Goal: Information Seeking & Learning: Find specific fact

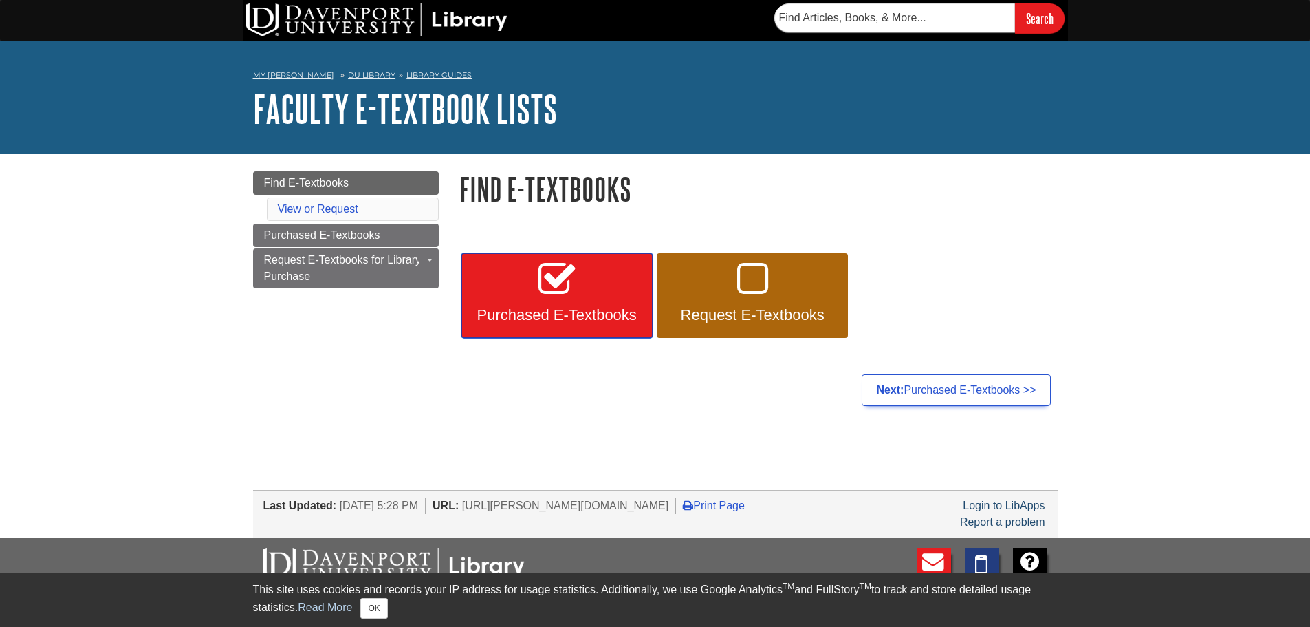
click at [520, 274] on link "Purchased E-Textbooks" at bounding box center [557, 295] width 191 height 85
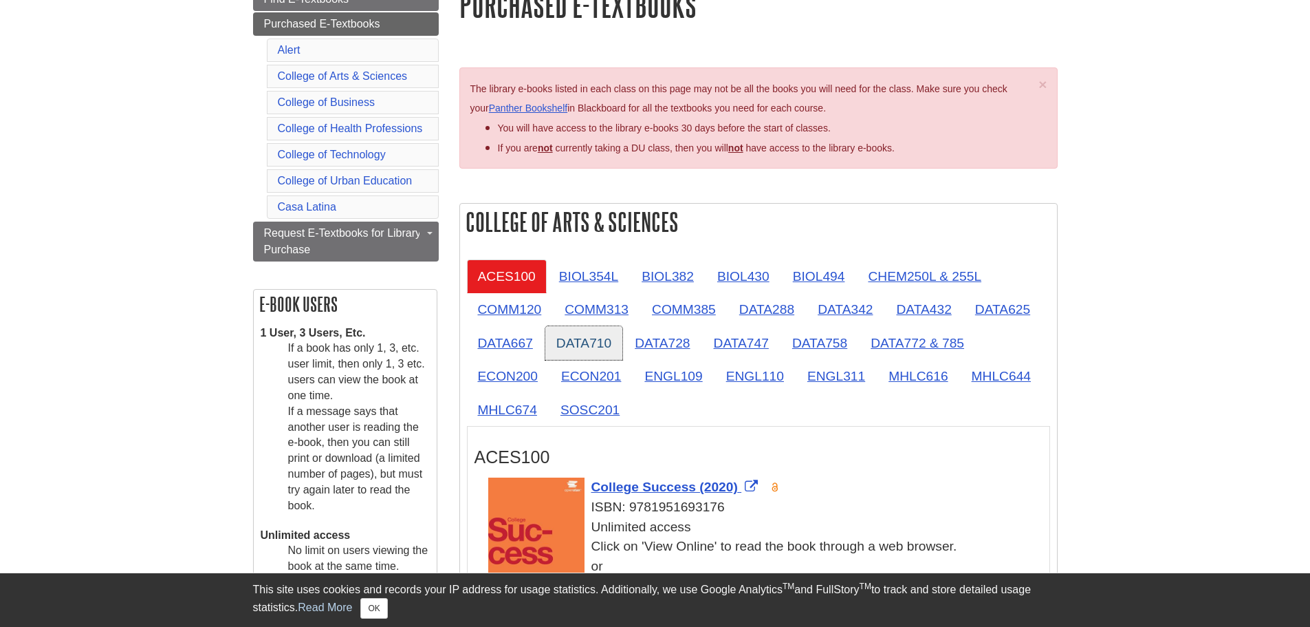
scroll to position [206, 0]
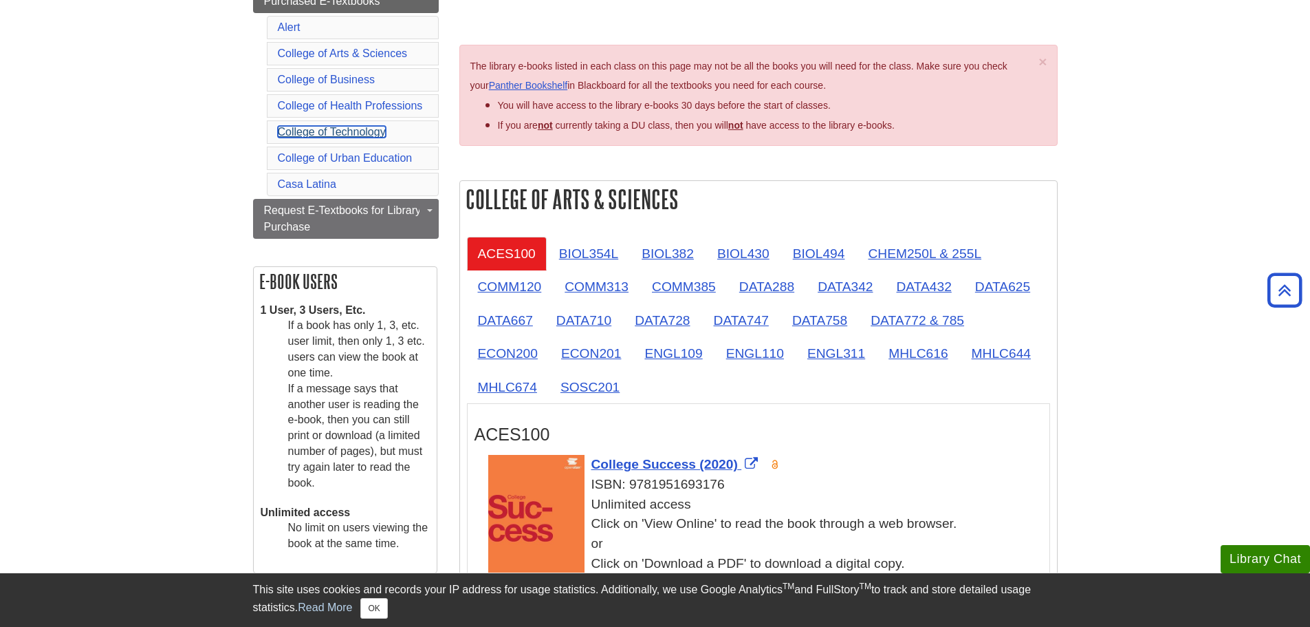
click at [323, 131] on link "College of Technology" at bounding box center [332, 132] width 108 height 12
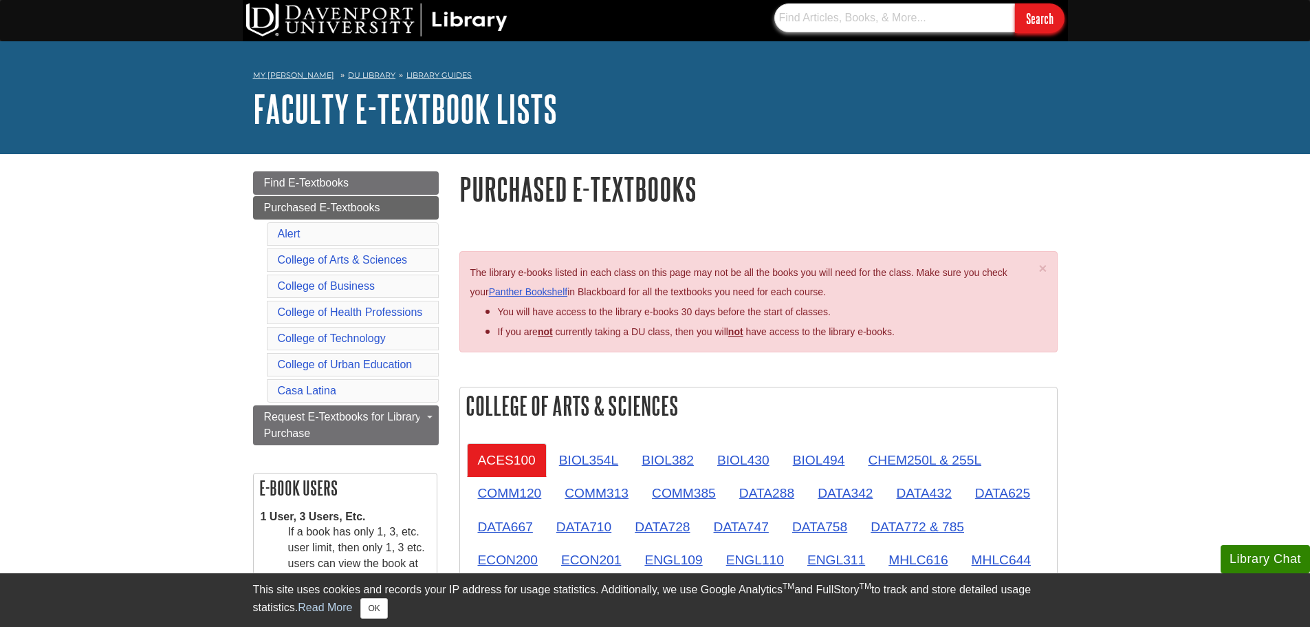
click at [858, 11] on input "text" at bounding box center [895, 17] width 241 height 29
paste input "9781447166849"
type input "9781447166849"
click at [1015, 3] on input "Search" at bounding box center [1040, 18] width 50 height 30
